Goal: Check status: Check status

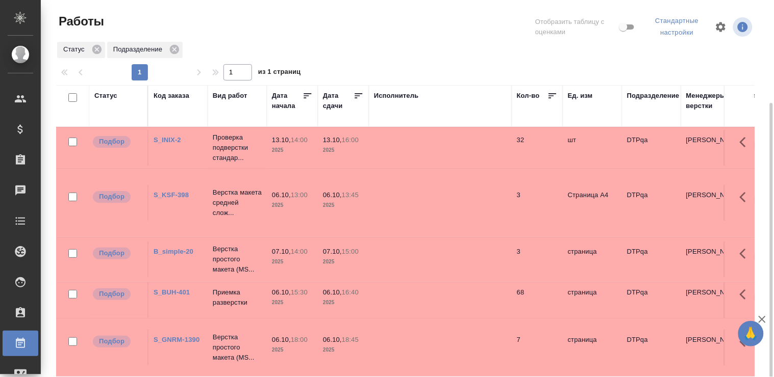
scroll to position [57, 0]
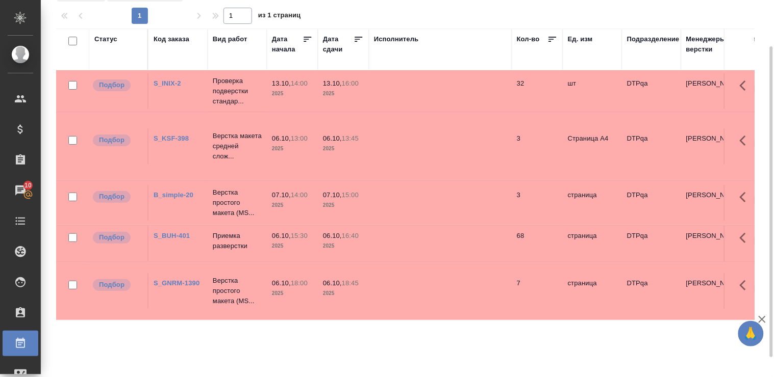
click at [163, 235] on link "S_BUH-401" at bounding box center [171, 236] width 36 height 8
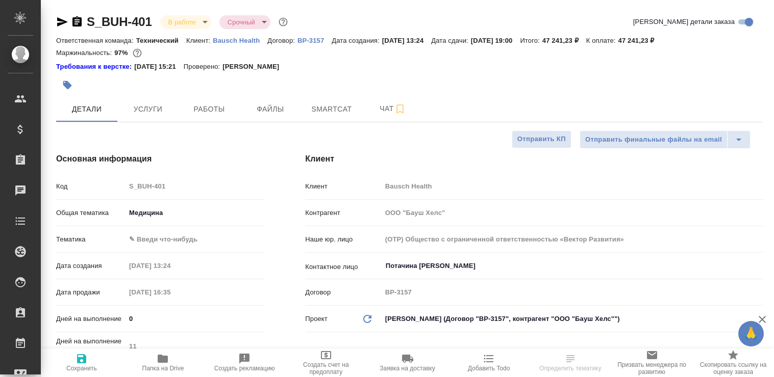
select select "RU"
click at [215, 110] on span "Работы" at bounding box center [209, 109] width 49 height 13
